Goal: Information Seeking & Learning: Learn about a topic

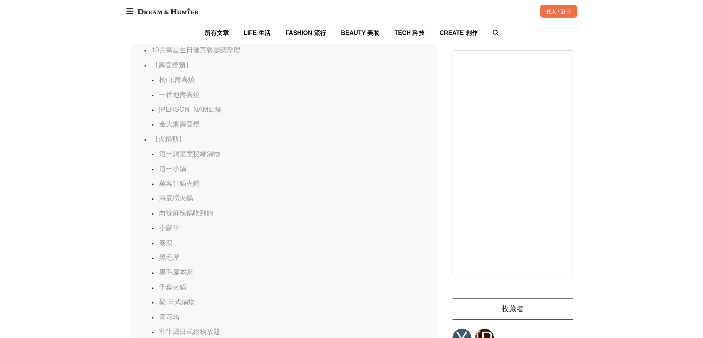
scroll to position [0, 1228]
click at [182, 158] on link "這一鍋皇室秘藏鍋物" at bounding box center [189, 154] width 61 height 8
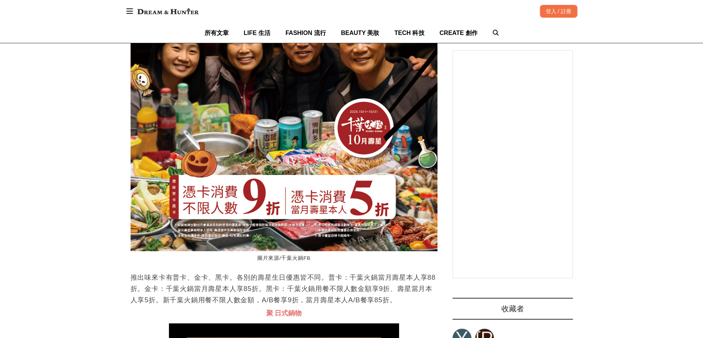
scroll to position [5596, 0]
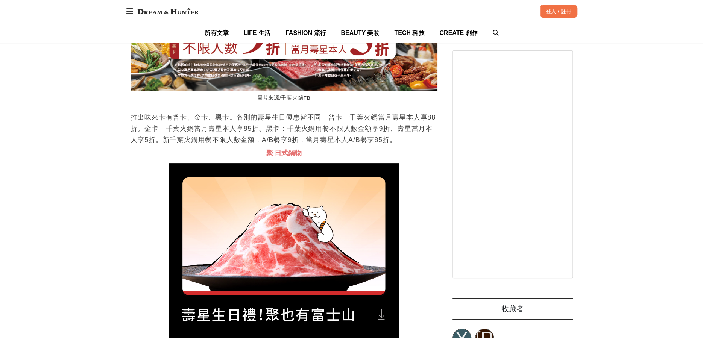
scroll to position [0, 466]
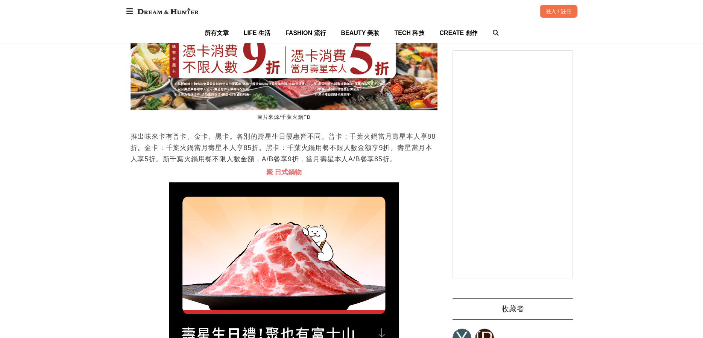
click at [292, 165] on p "推出味來卡有普卡、金卡、黑卡。各別的壽星生日優惠皆不同。普卡：千葉火鍋當月壽星本人享88折。金卡：千葉火鍋當月壽星本人享85折。黑卡：千葉火鍋用餐不限人數金額…" at bounding box center [284, 148] width 307 height 34
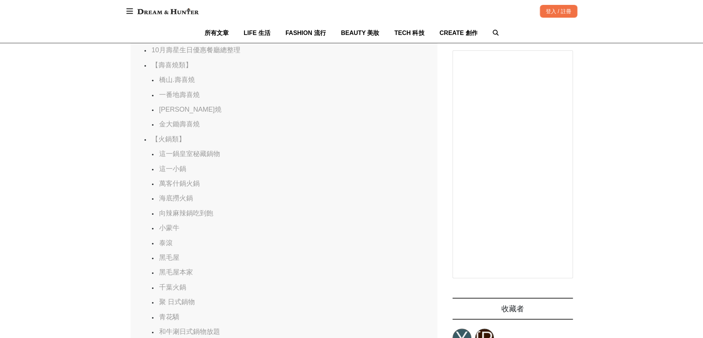
scroll to position [0, 1228]
click at [168, 247] on link "泰滾" at bounding box center [166, 243] width 14 height 8
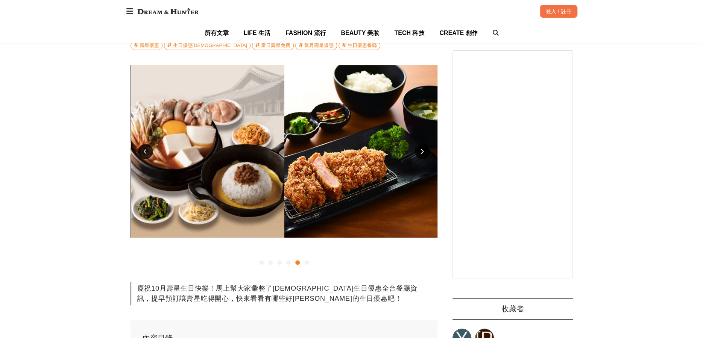
scroll to position [151, 0]
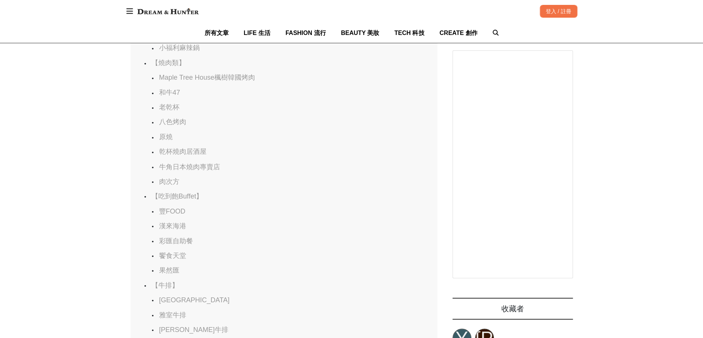
scroll to position [0, 614]
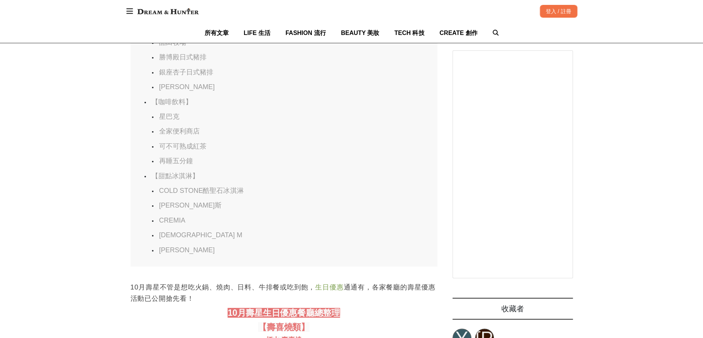
click at [173, 150] on link "可不可熟成紅茶" at bounding box center [182, 147] width 47 height 8
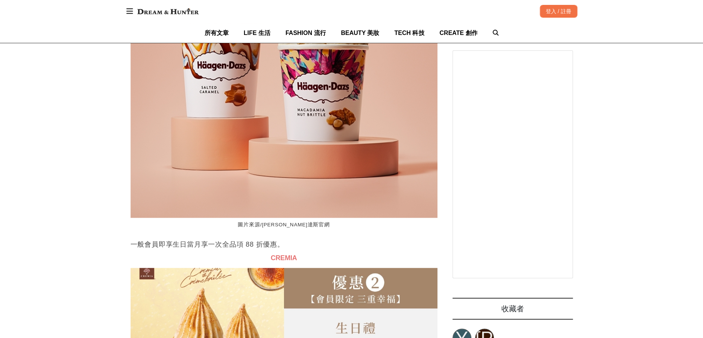
scroll to position [0, 306]
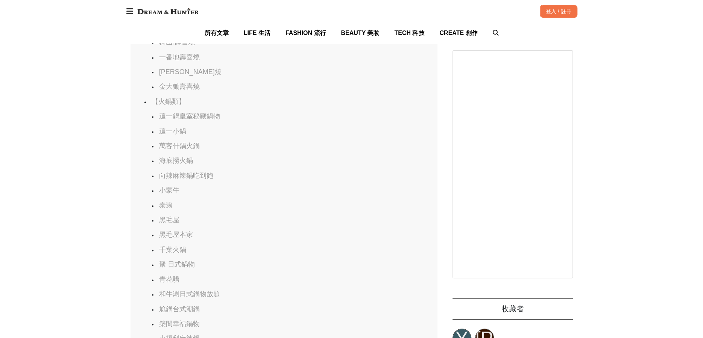
click at [196, 117] on link "這一鍋皇室秘藏鍋物" at bounding box center [189, 117] width 61 height 8
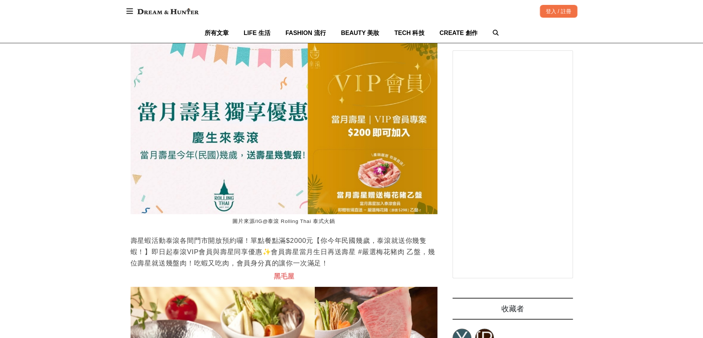
scroll to position [0, 217]
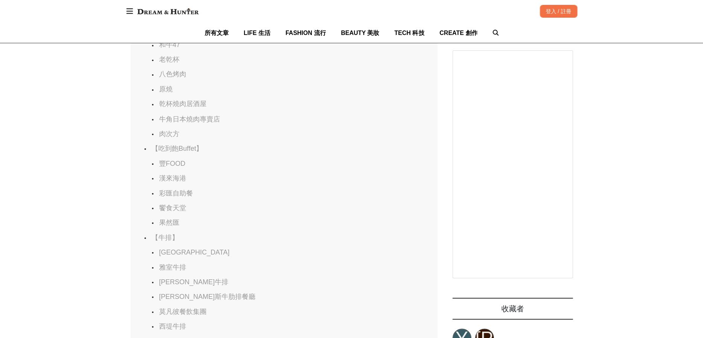
scroll to position [0, 604]
